Goal: Communication & Community: Share content

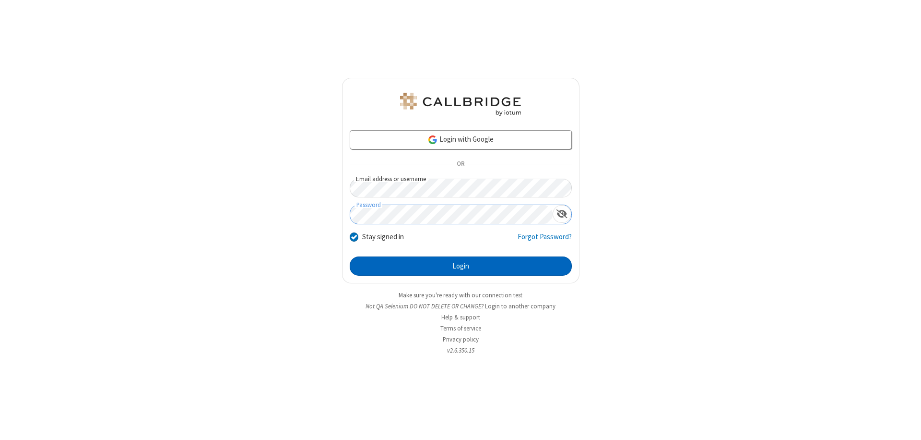
click at [461, 266] on button "Login" at bounding box center [461, 265] width 222 height 19
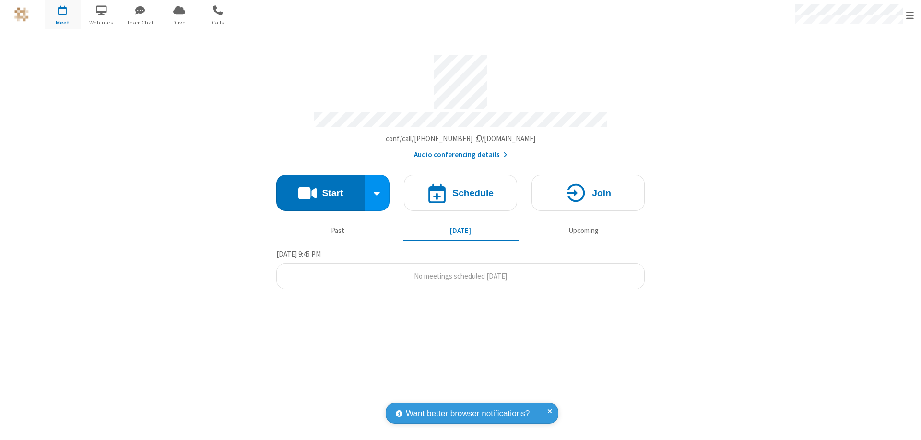
click at [321, 188] on button "Start" at bounding box center [320, 193] width 89 height 36
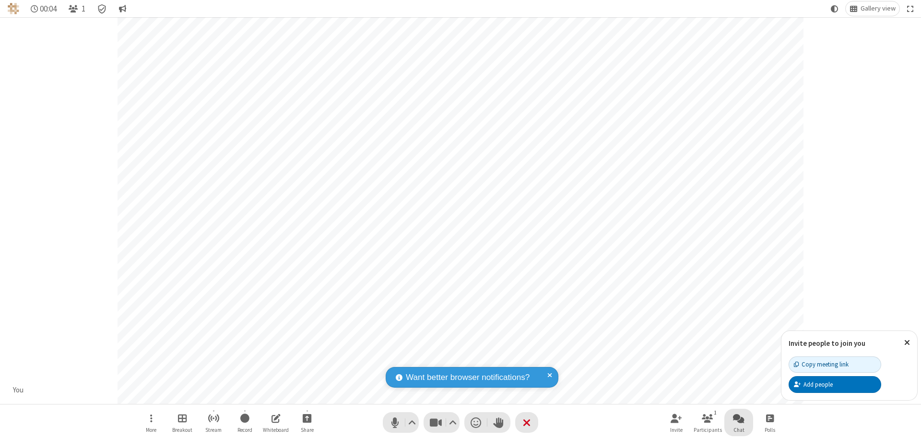
click at [739, 418] on span "Open chat" at bounding box center [739, 418] width 12 height 12
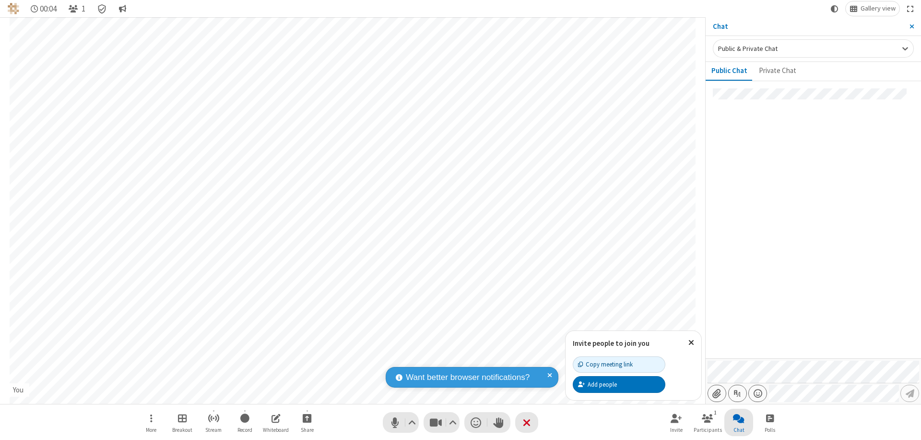
type input "C:\fakepath\doc_test.docx"
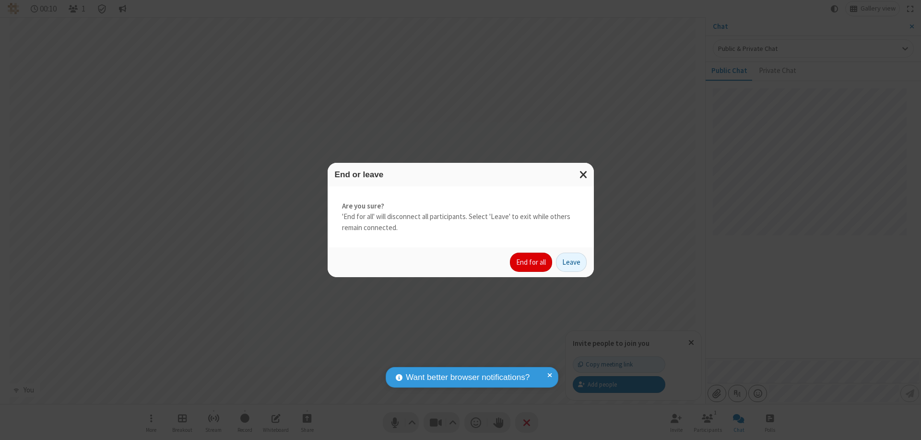
click at [532, 262] on button "End for all" at bounding box center [531, 261] width 42 height 19
